Goal: Task Accomplishment & Management: Manage account settings

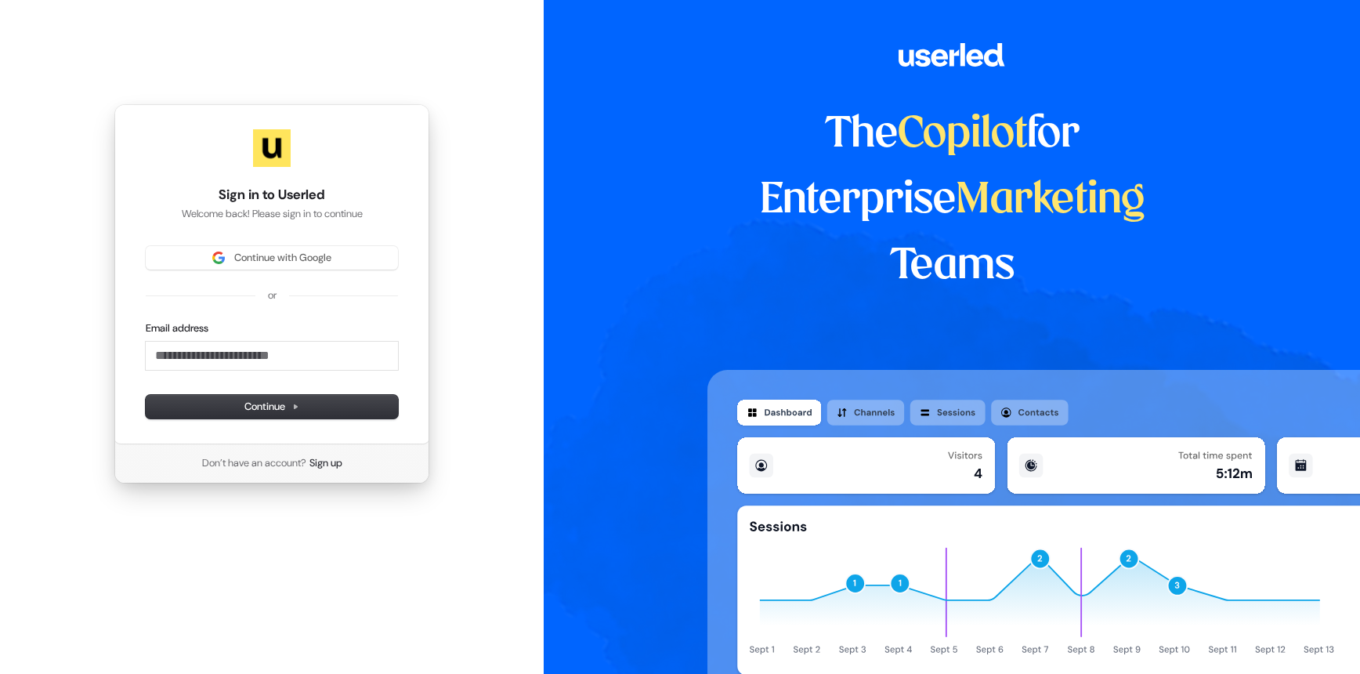
click at [234, 254] on span "Continue with Google" at bounding box center [282, 258] width 97 height 14
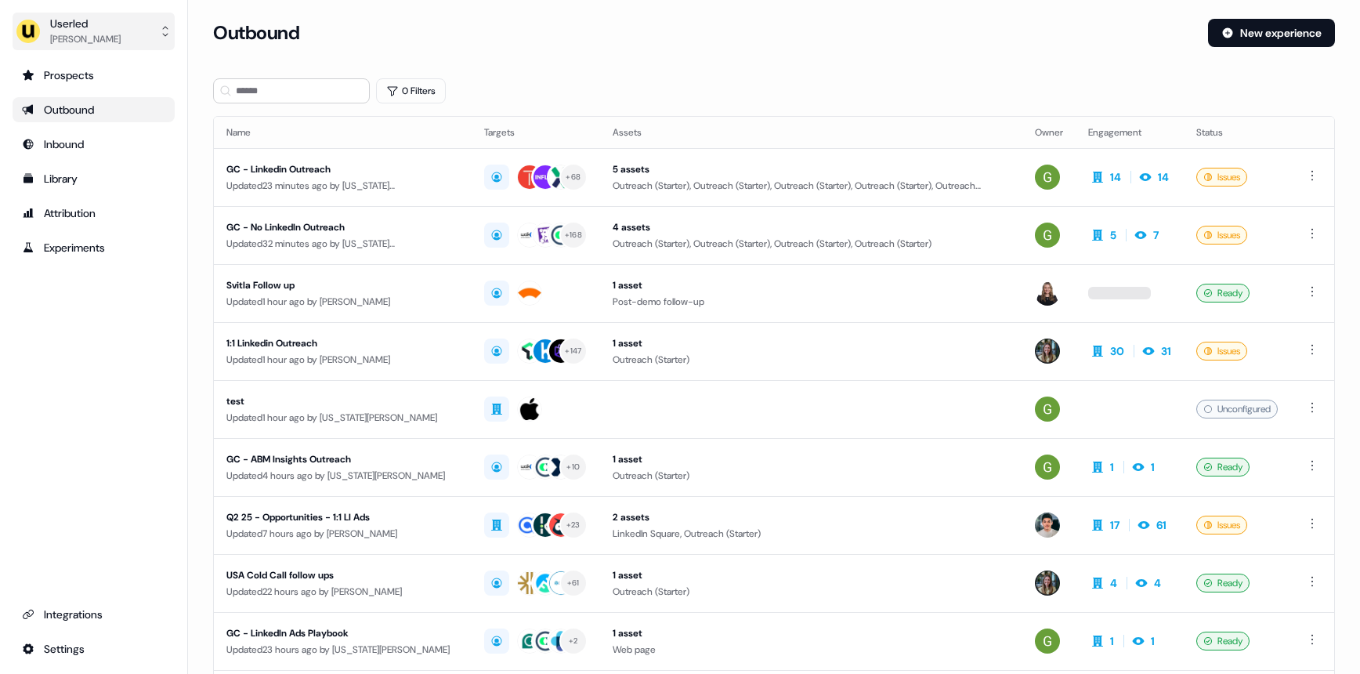
click at [81, 44] on div "[PERSON_NAME]" at bounding box center [85, 39] width 71 height 16
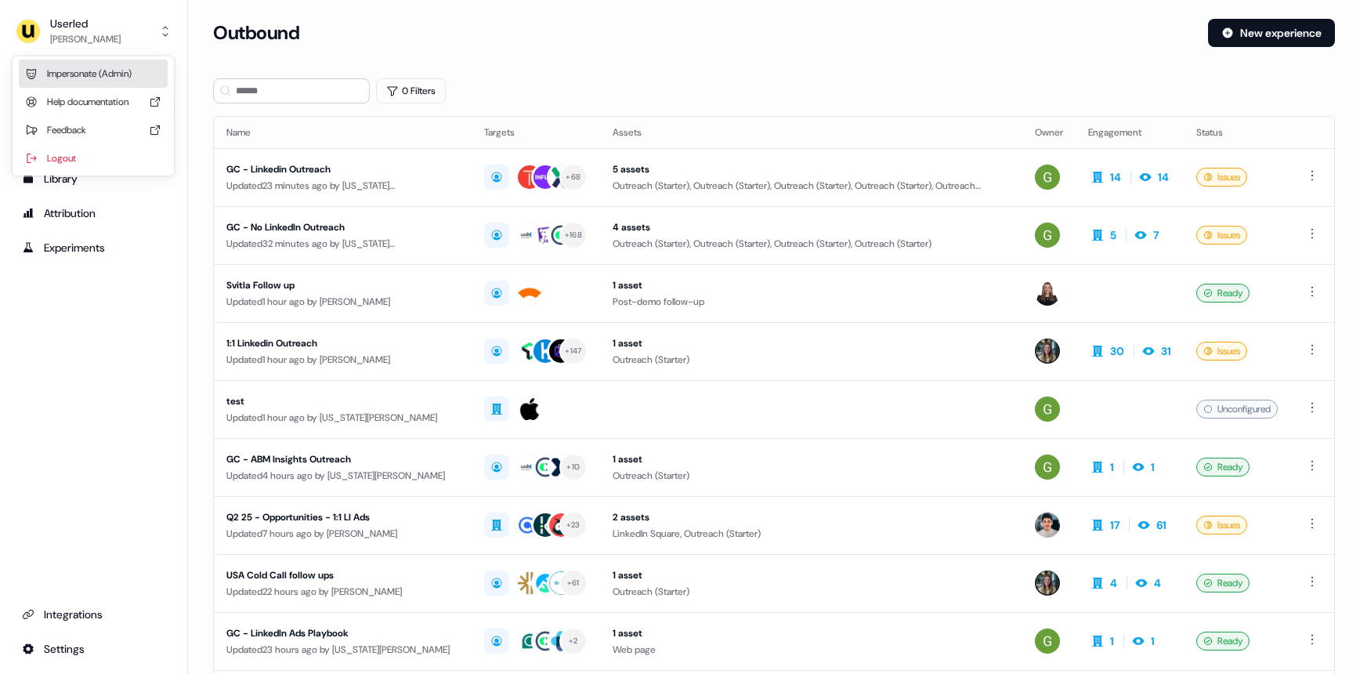
click at [90, 70] on div "Impersonate (Admin)" at bounding box center [93, 74] width 149 height 28
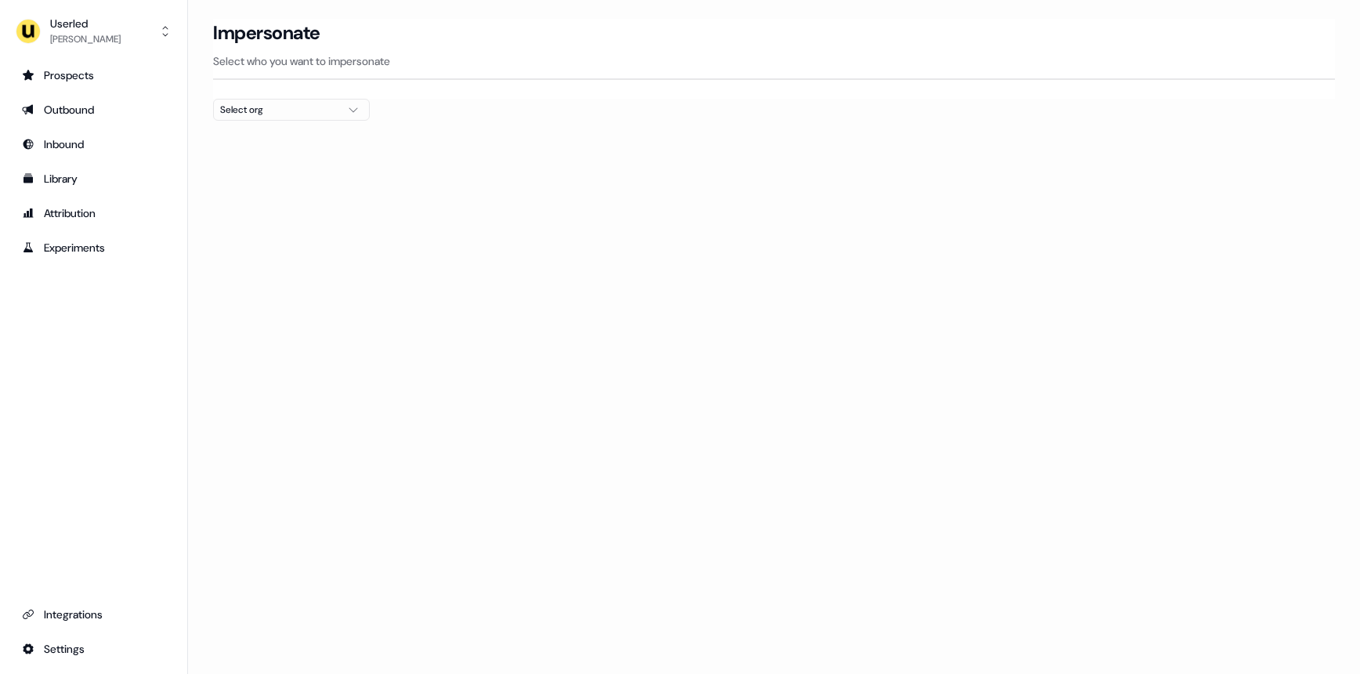
click at [271, 108] on div "Select org" at bounding box center [279, 110] width 118 height 16
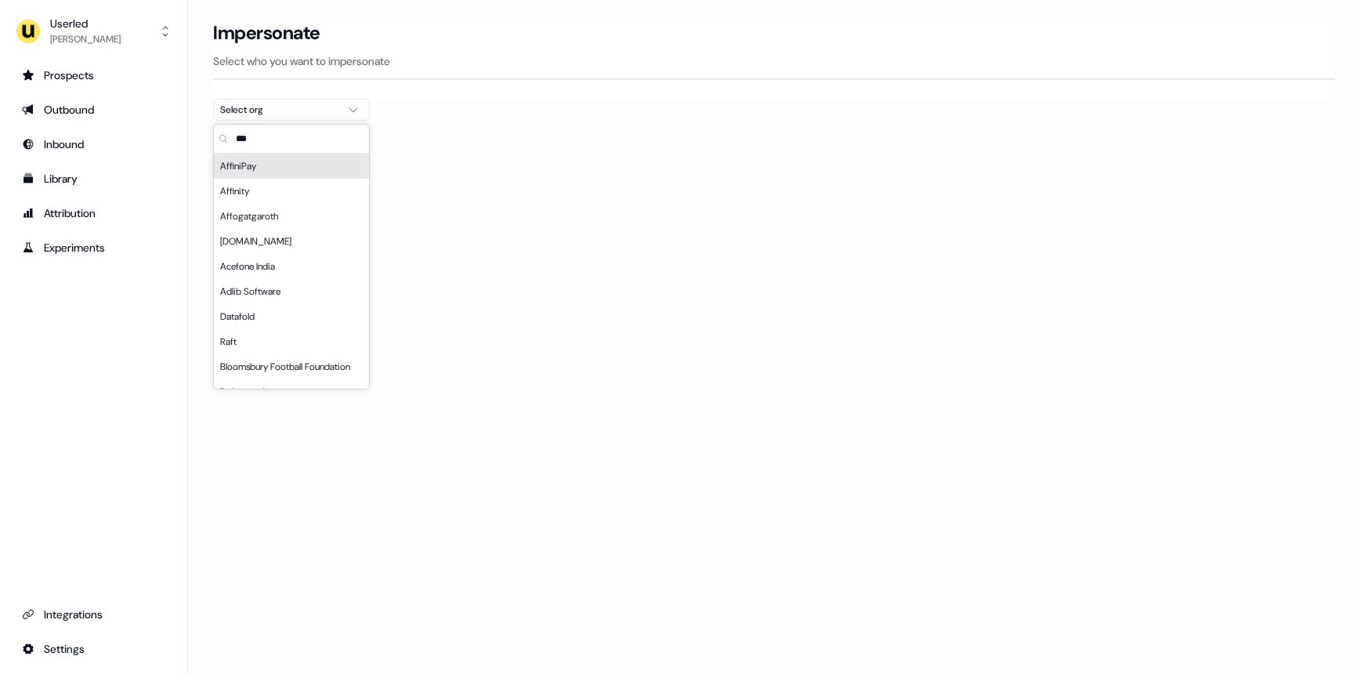
type input "***"
click at [263, 164] on div "AffiniPay" at bounding box center [291, 166] width 155 height 25
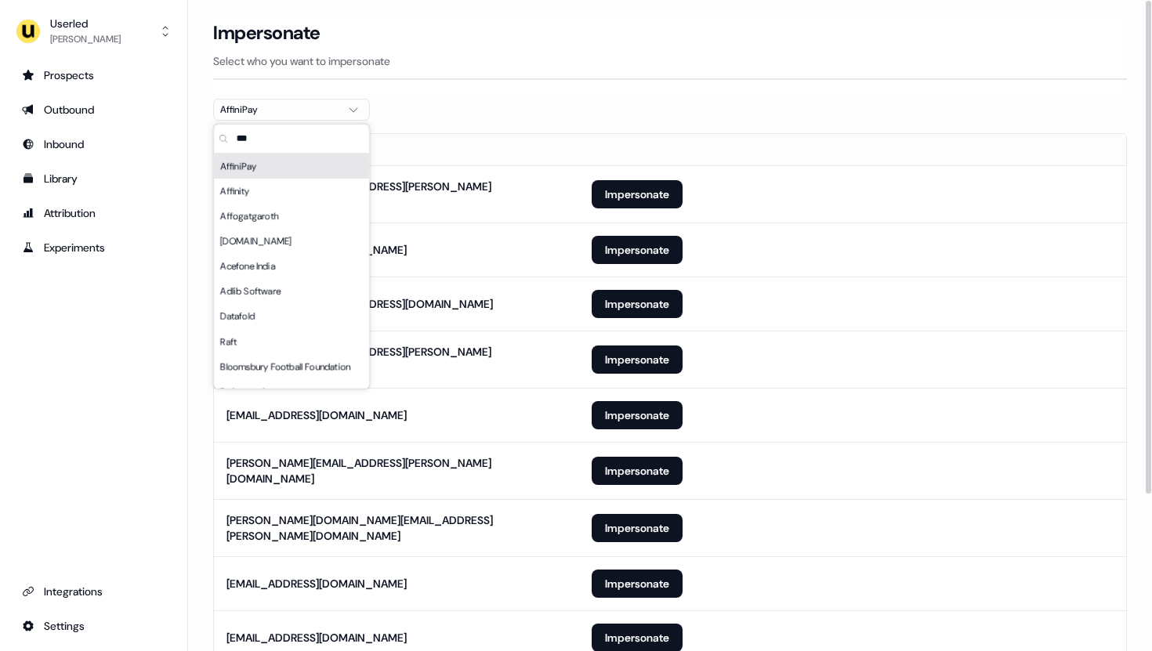
click at [595, 111] on section "Loading... Impersonate Select who you want to impersonate AffiniPay Email ruth.…" at bounding box center [670, 447] width 964 height 856
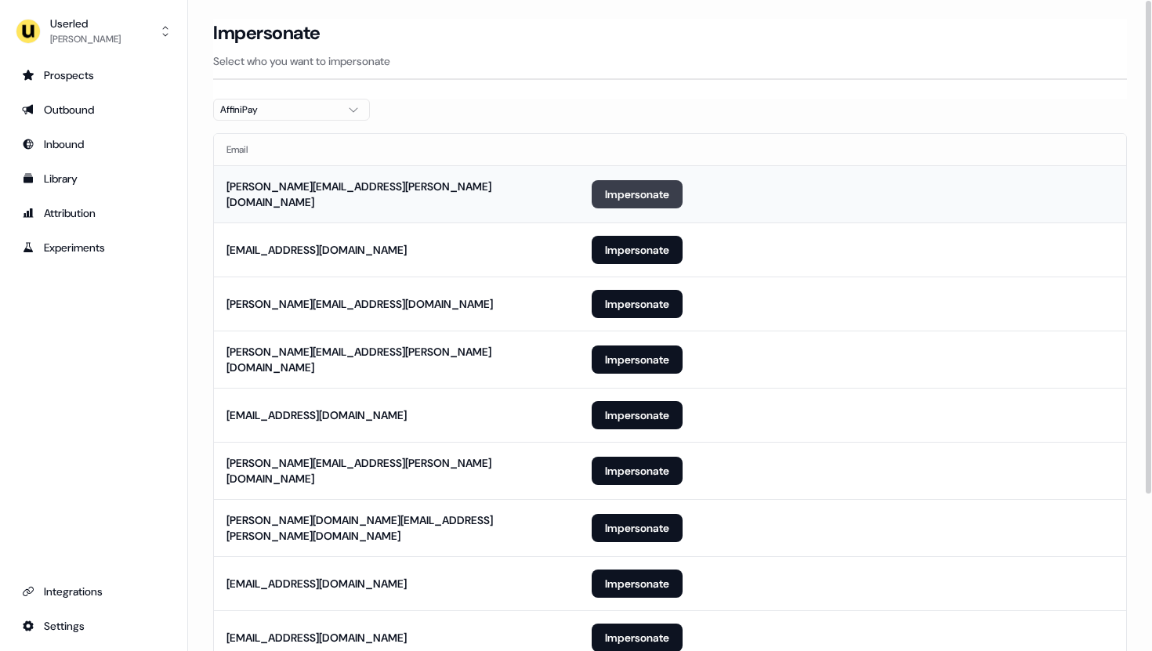
click at [658, 192] on button "Impersonate" at bounding box center [636, 194] width 91 height 28
